Goal: Task Accomplishment & Management: Manage account settings

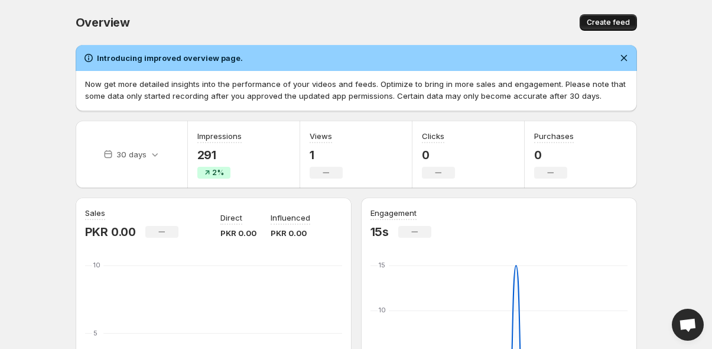
click at [603, 21] on span "Create feed" at bounding box center [608, 22] width 43 height 9
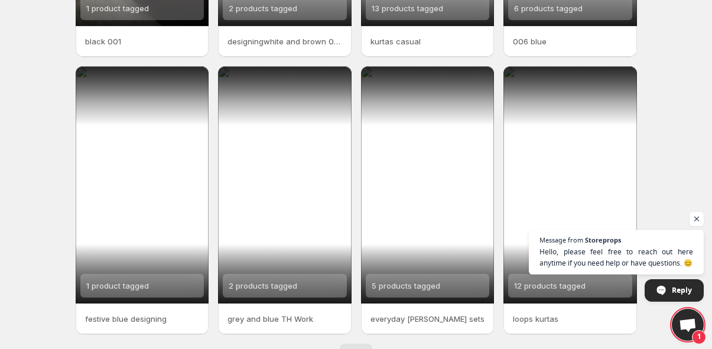
scroll to position [296, 0]
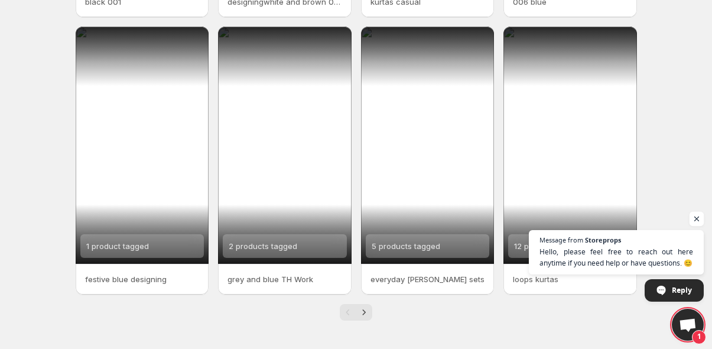
click at [694, 216] on span "Open chat" at bounding box center [697, 219] width 15 height 15
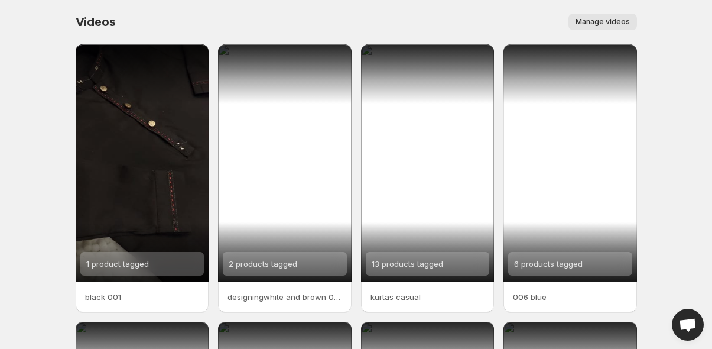
scroll to position [0, 0]
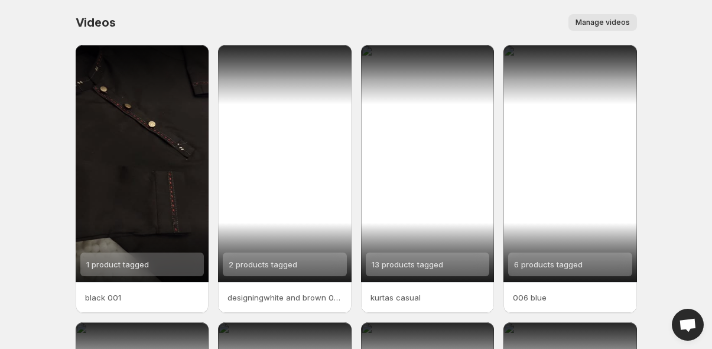
click at [271, 263] on span "2 products tagged" at bounding box center [263, 264] width 69 height 9
click at [284, 293] on p "designingwhite and brown 0019 0020" at bounding box center [285, 297] width 115 height 12
click at [614, 19] on span "Manage videos" at bounding box center [603, 22] width 54 height 9
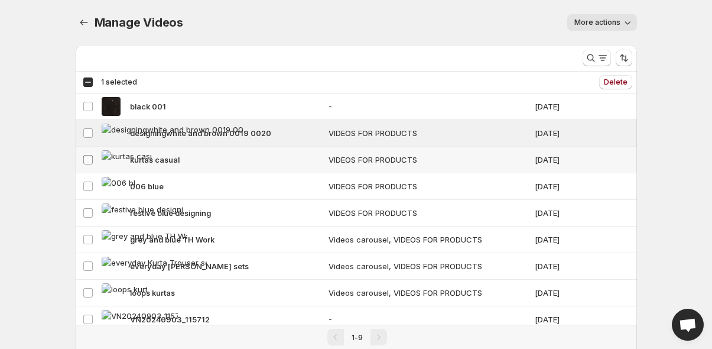
click at [87, 164] on span at bounding box center [88, 159] width 11 height 11
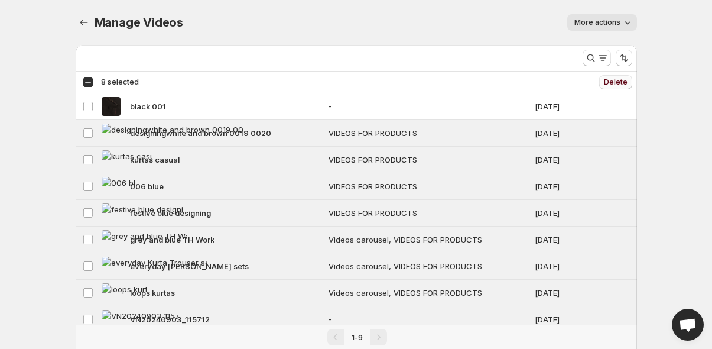
click at [610, 82] on span "Delete" at bounding box center [616, 81] width 24 height 9
click at [573, 17] on button "More actions" at bounding box center [603, 22] width 70 height 17
click at [591, 46] on span "Regenerate missing previews" at bounding box center [630, 46] width 109 height 9
click at [607, 85] on span "Delete" at bounding box center [616, 81] width 24 height 9
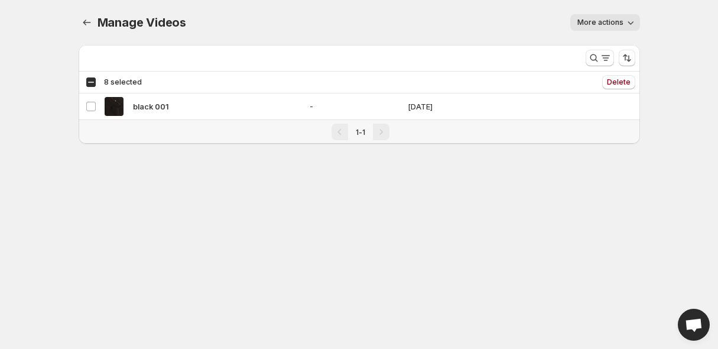
click at [599, 24] on span "More actions" at bounding box center [601, 22] width 46 height 9
click at [503, 28] on div "More actions" at bounding box center [420, 22] width 440 height 17
click at [89, 21] on icon "Manage Videos" at bounding box center [87, 23] width 12 height 12
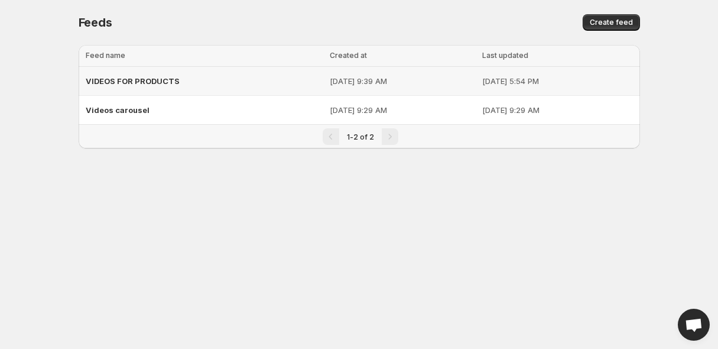
click at [161, 82] on span "VIDEOS FOR PRODUCTS" at bounding box center [133, 80] width 94 height 9
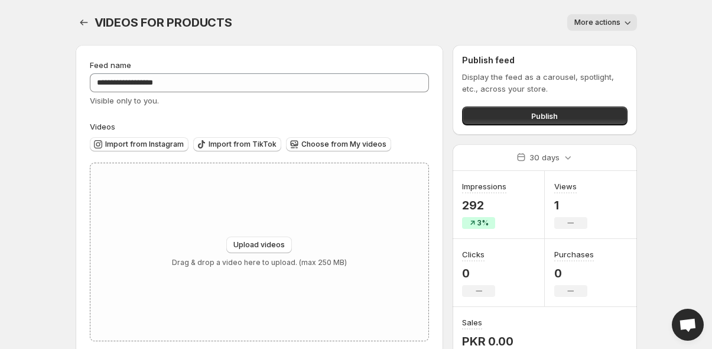
click at [602, 25] on span "More actions" at bounding box center [598, 22] width 46 height 9
